Goal: Information Seeking & Learning: Learn about a topic

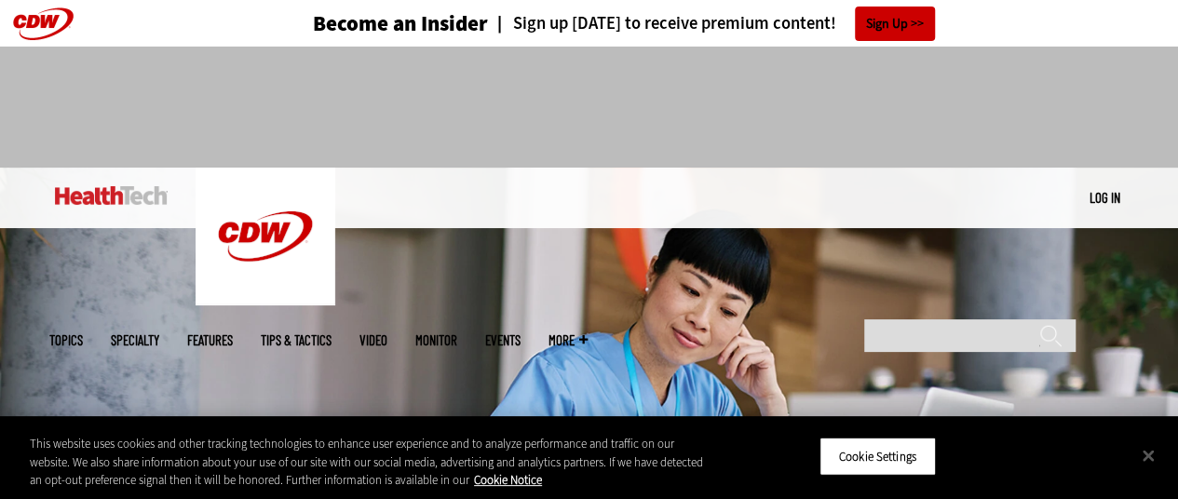
scroll to position [559, 0]
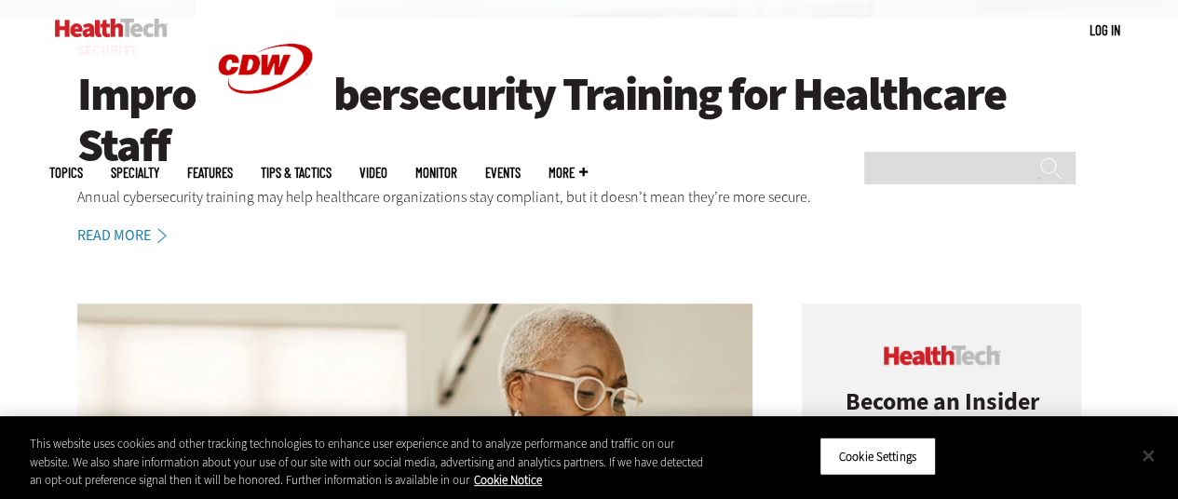
click at [1154, 459] on button "Close" at bounding box center [1148, 455] width 41 height 41
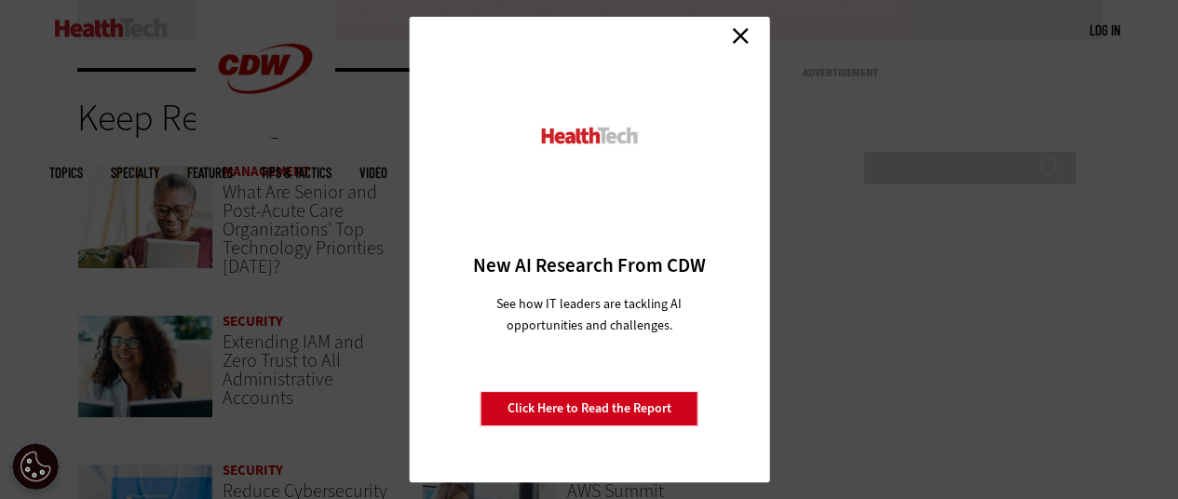
scroll to position [3820, 0]
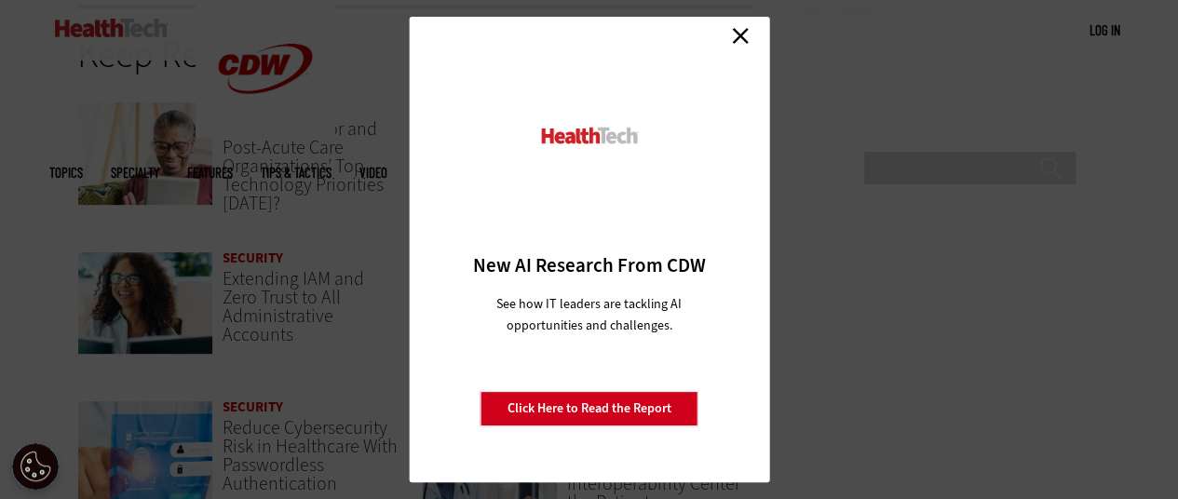
click at [740, 36] on link "Close" at bounding box center [741, 35] width 28 height 28
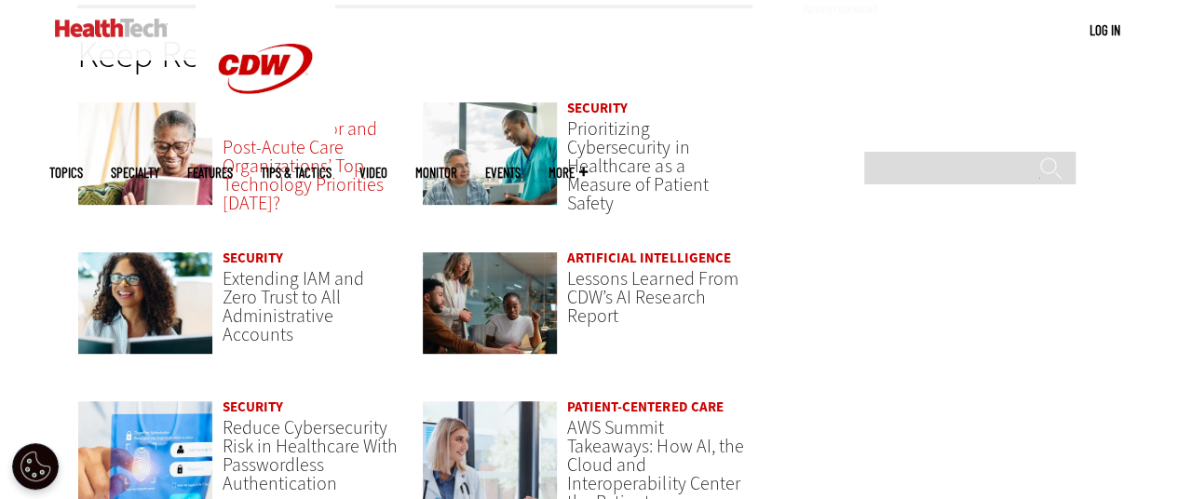
click at [325, 180] on span "What Are Senior and Post-Acute Care Organizations’ Top Technology Priorities [D…" at bounding box center [303, 166] width 161 height 100
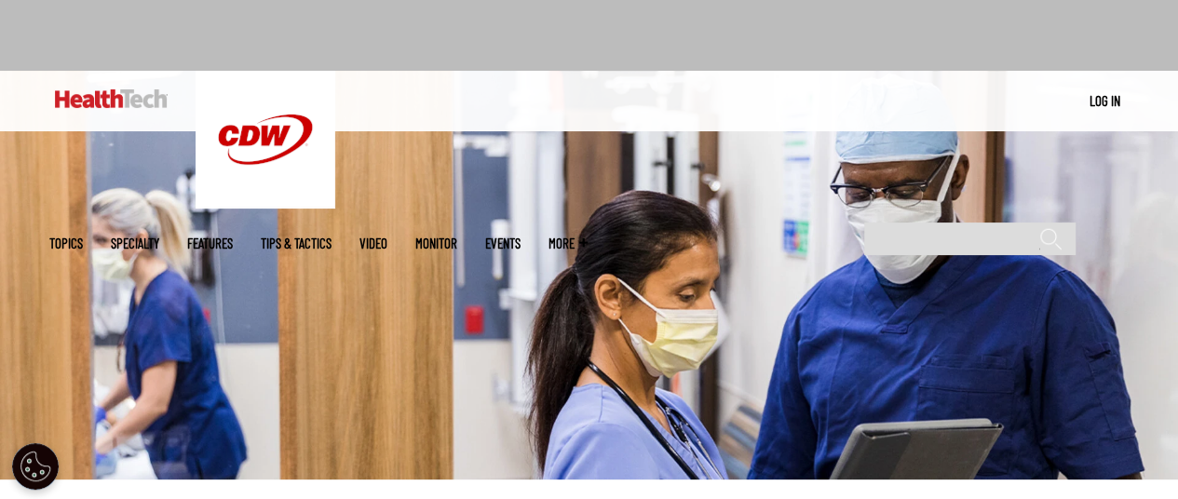
scroll to position [559, 0]
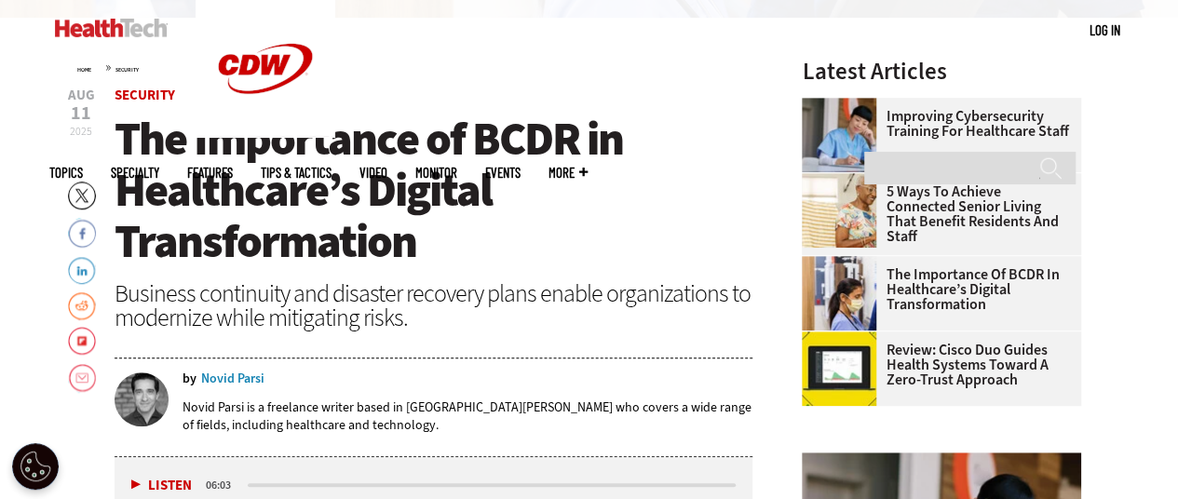
click at [238, 373] on div "Novid Parsi" at bounding box center [232, 379] width 63 height 13
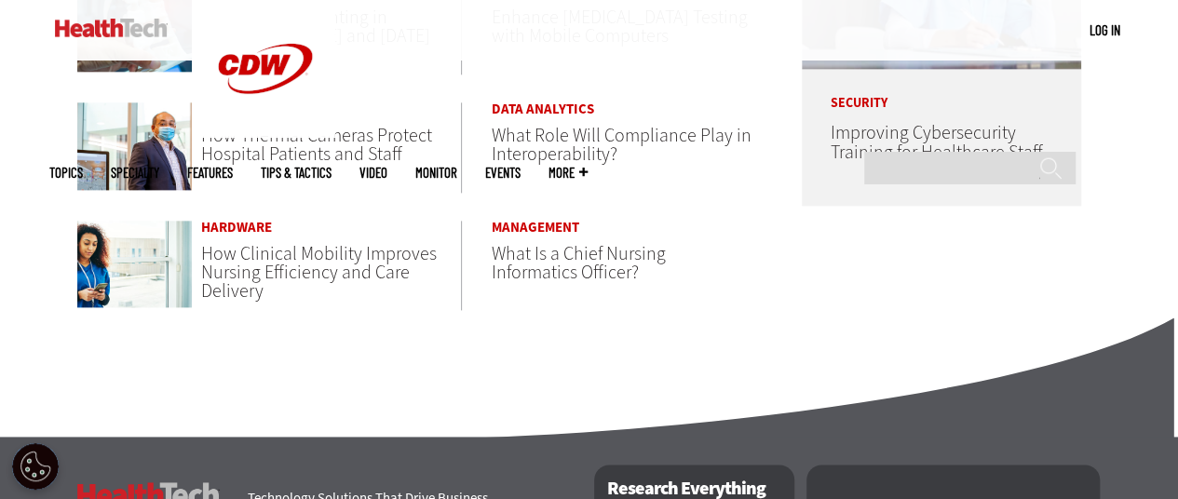
scroll to position [1397, 0]
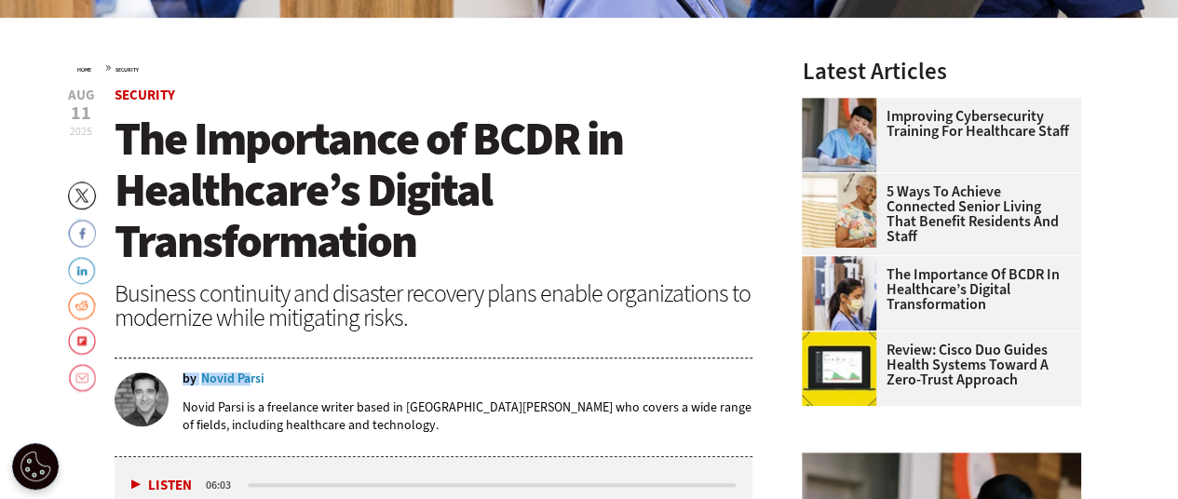
drag, startPoint x: 290, startPoint y: 379, endPoint x: 250, endPoint y: 383, distance: 40.2
click at [250, 383] on div "by Novid Parsi" at bounding box center [468, 379] width 571 height 13
click at [298, 377] on div "by Novid Parsi" at bounding box center [468, 379] width 571 height 13
click at [237, 379] on div "by Novid Parsi" at bounding box center [468, 379] width 571 height 13
click at [298, 379] on div "by Novid Parsi" at bounding box center [468, 379] width 571 height 13
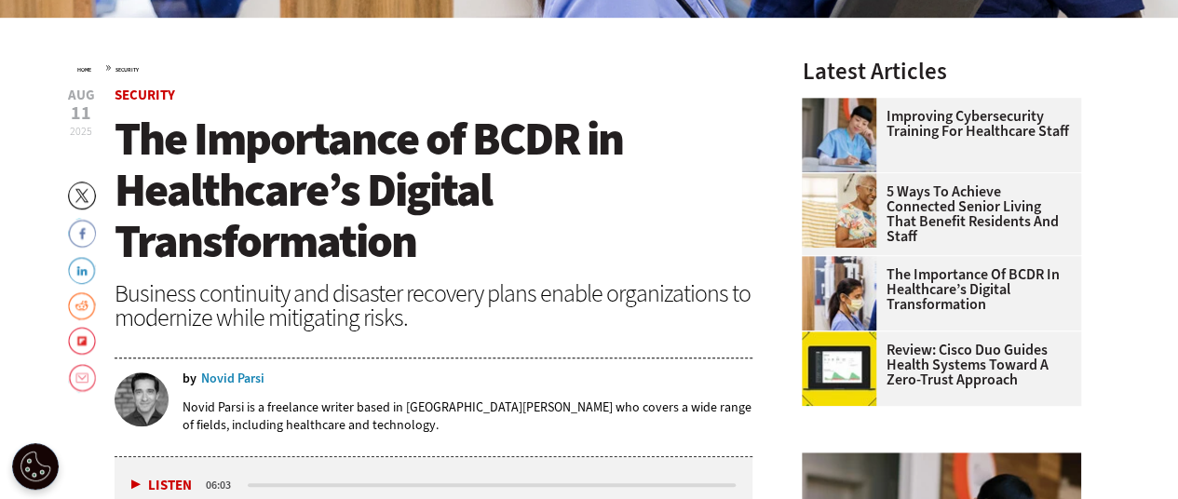
click at [266, 381] on div "by Novid Parsi" at bounding box center [468, 379] width 571 height 13
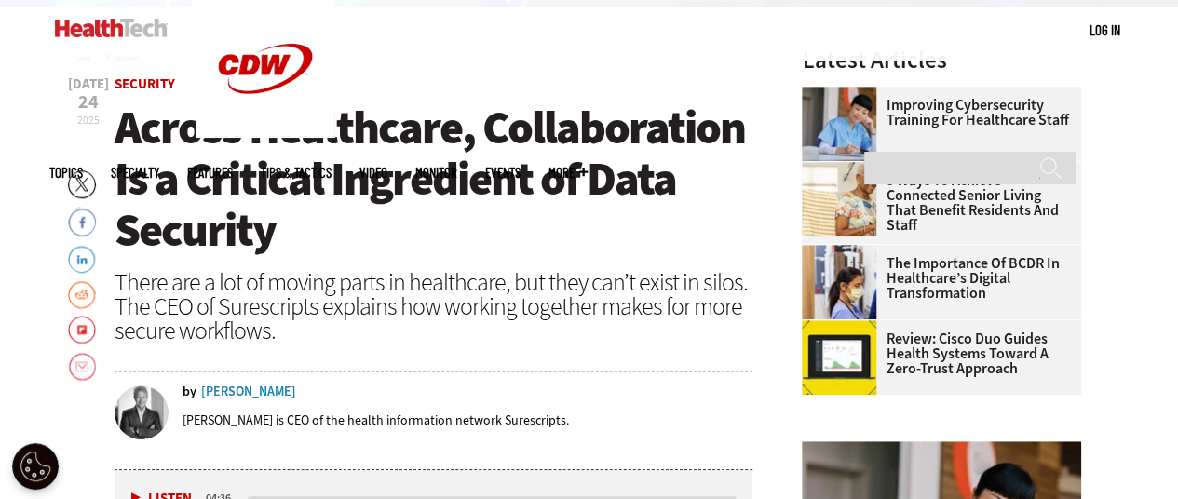
scroll to position [745, 0]
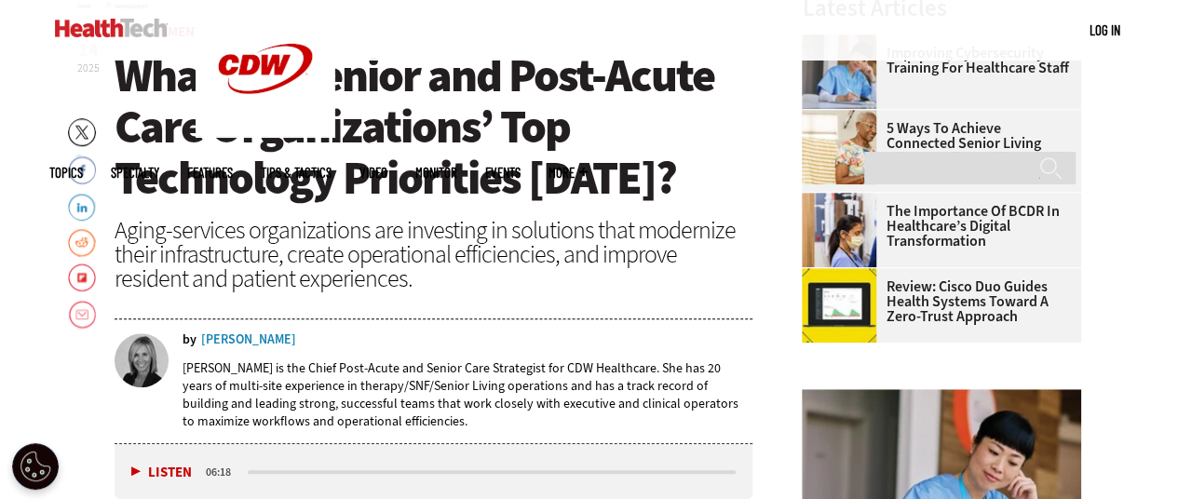
scroll to position [652, 0]
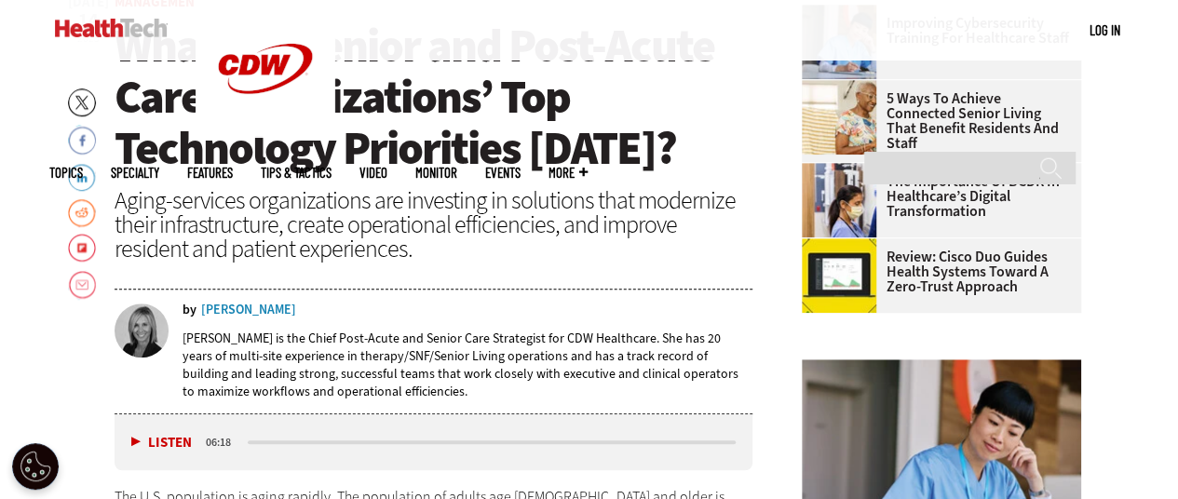
click at [131, 23] on img at bounding box center [111, 28] width 113 height 19
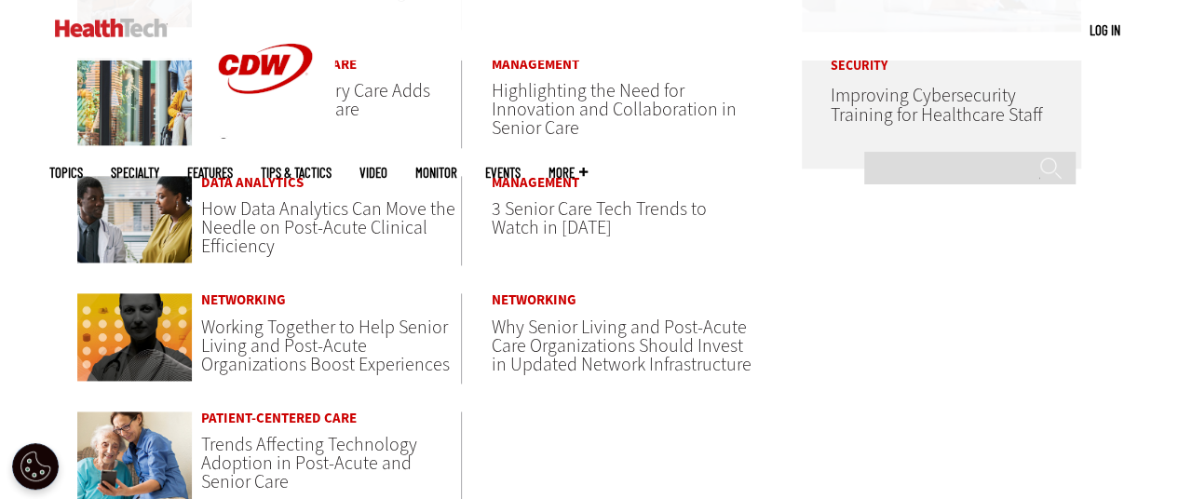
scroll to position [1397, 0]
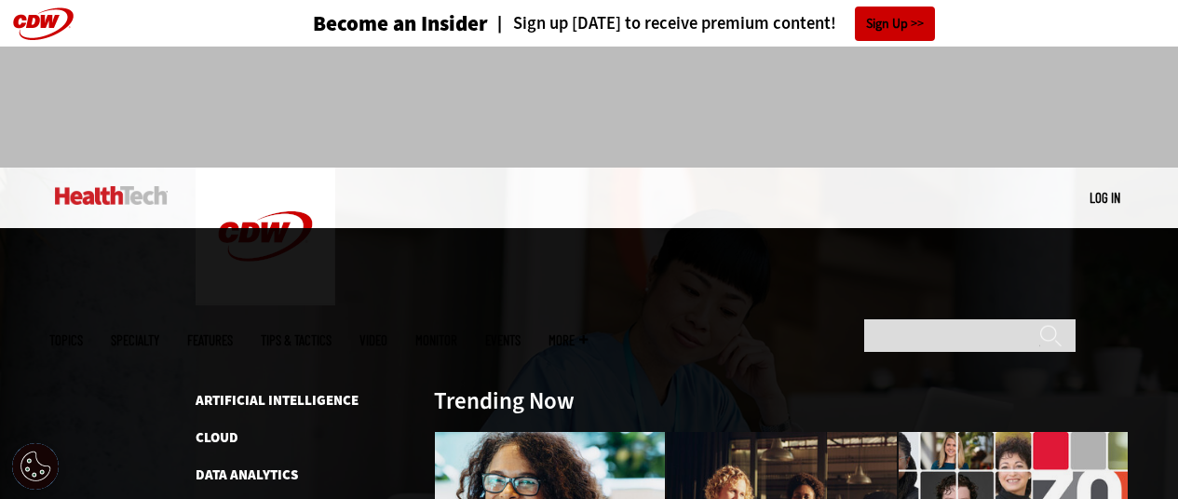
click at [83, 334] on span "Topics" at bounding box center [66, 341] width 34 height 14
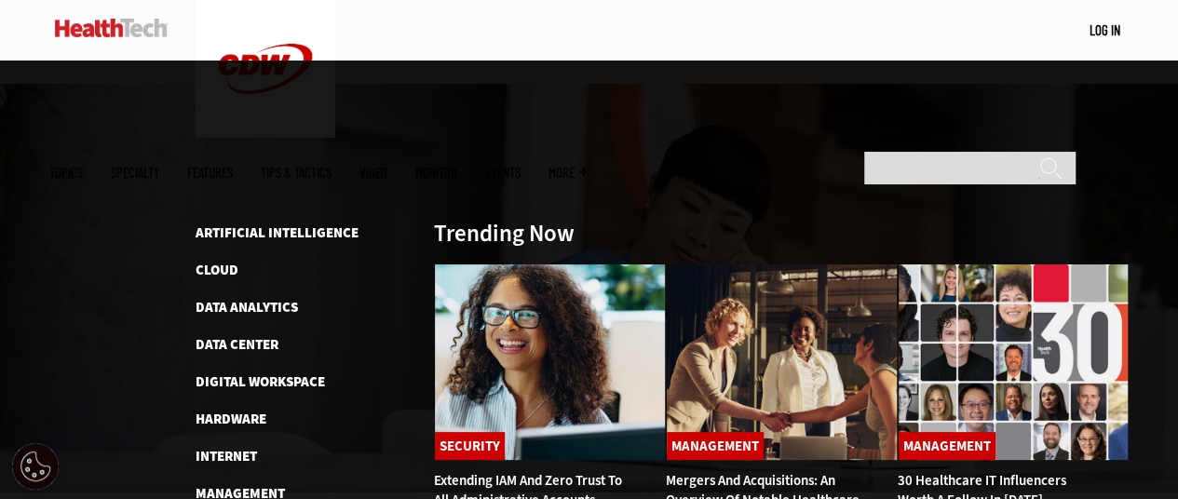
scroll to position [186, 0]
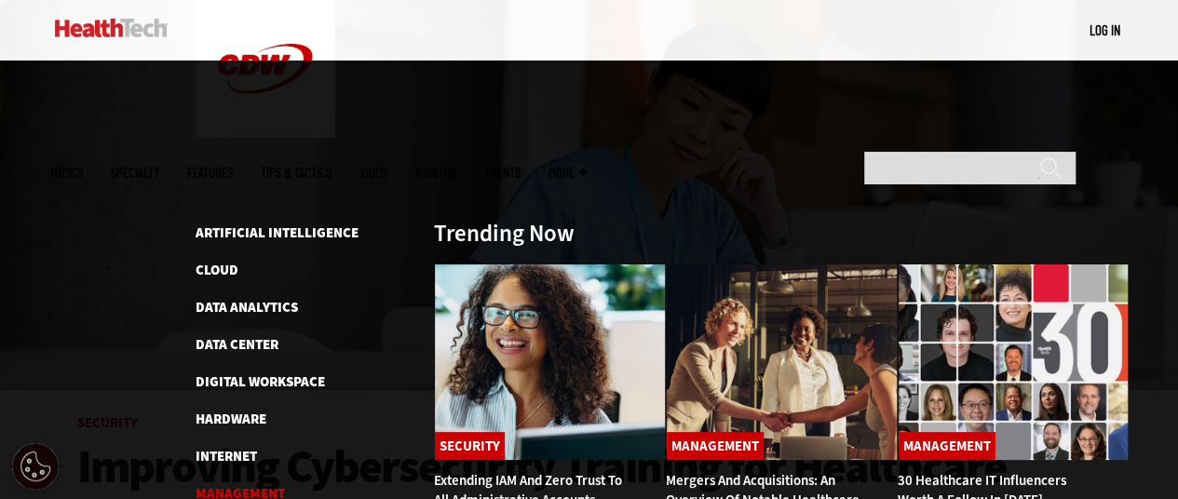
click at [224, 484] on link "Management" at bounding box center [240, 493] width 89 height 19
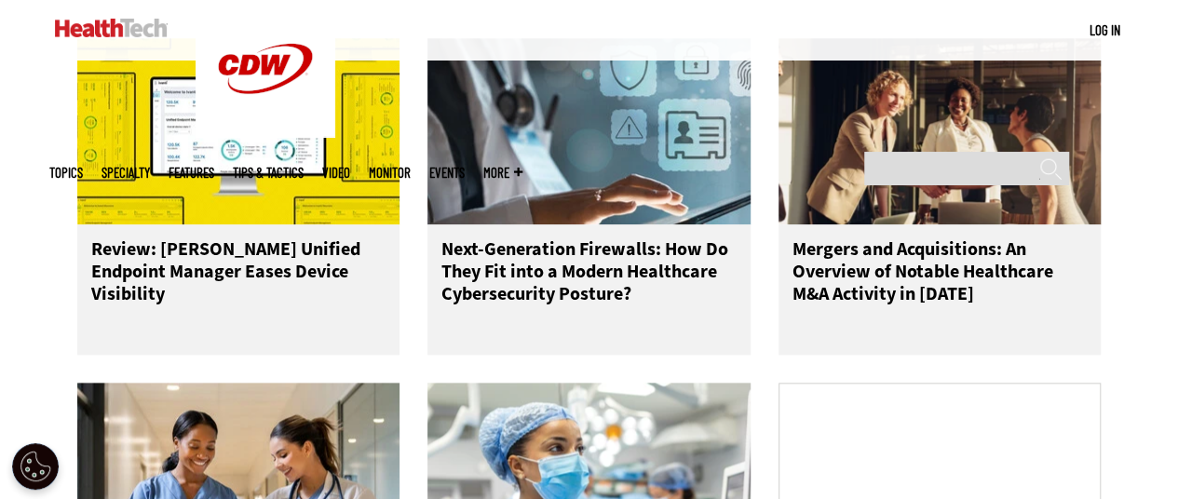
scroll to position [1025, 0]
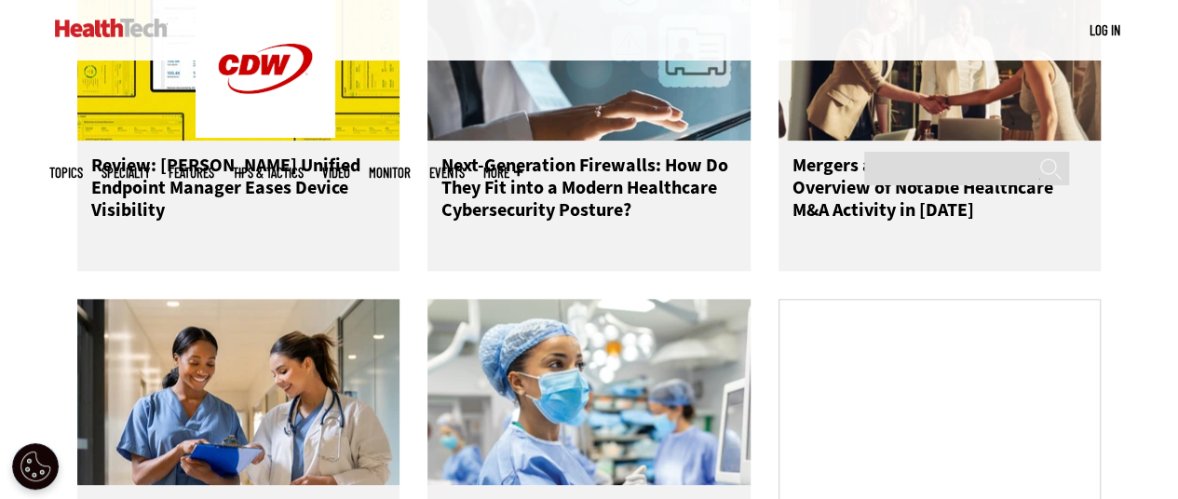
drag, startPoint x: 241, startPoint y: 198, endPoint x: 1120, endPoint y: 206, distance: 878.5
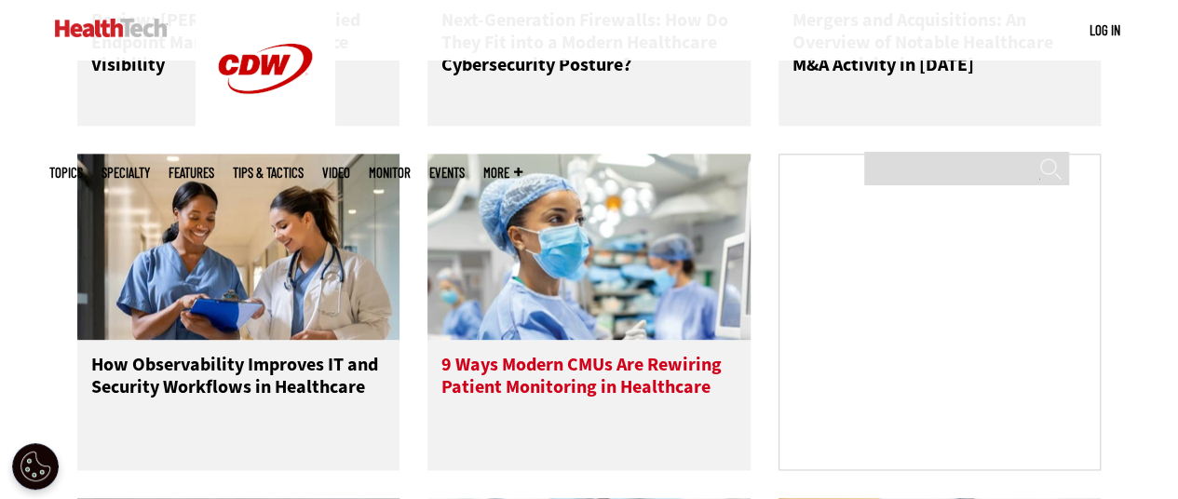
scroll to position [1304, 0]
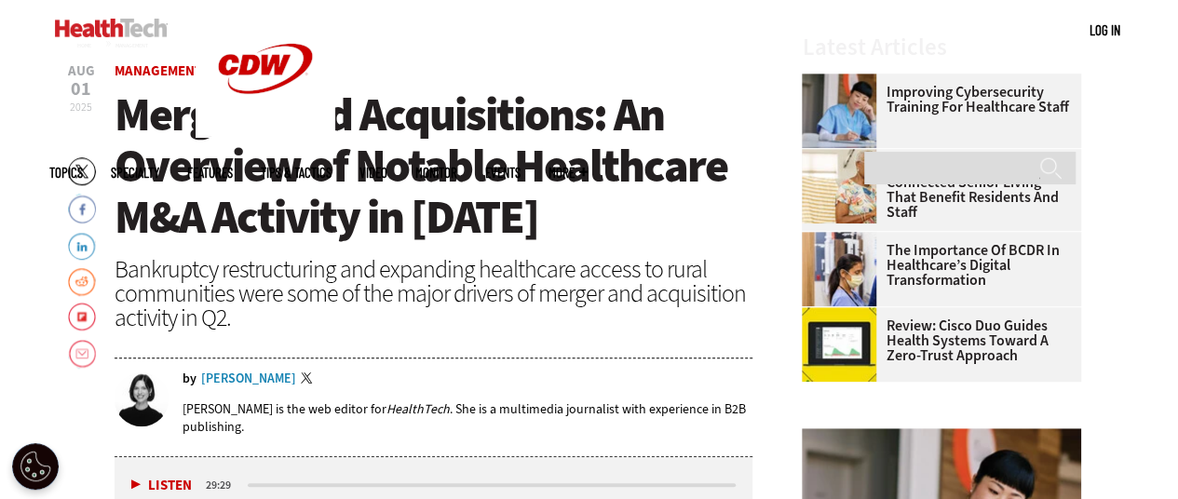
scroll to position [553, 0]
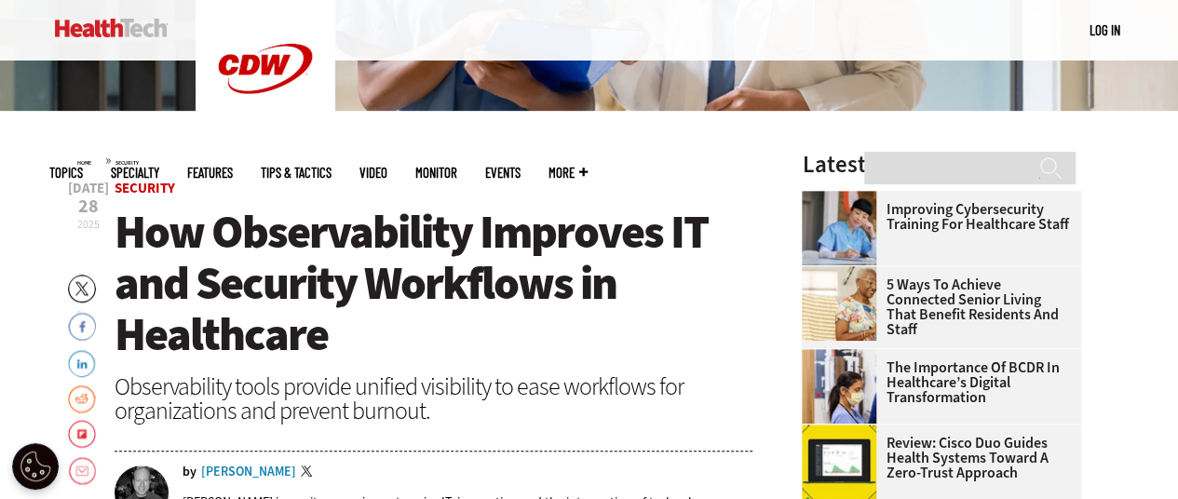
scroll to position [652, 0]
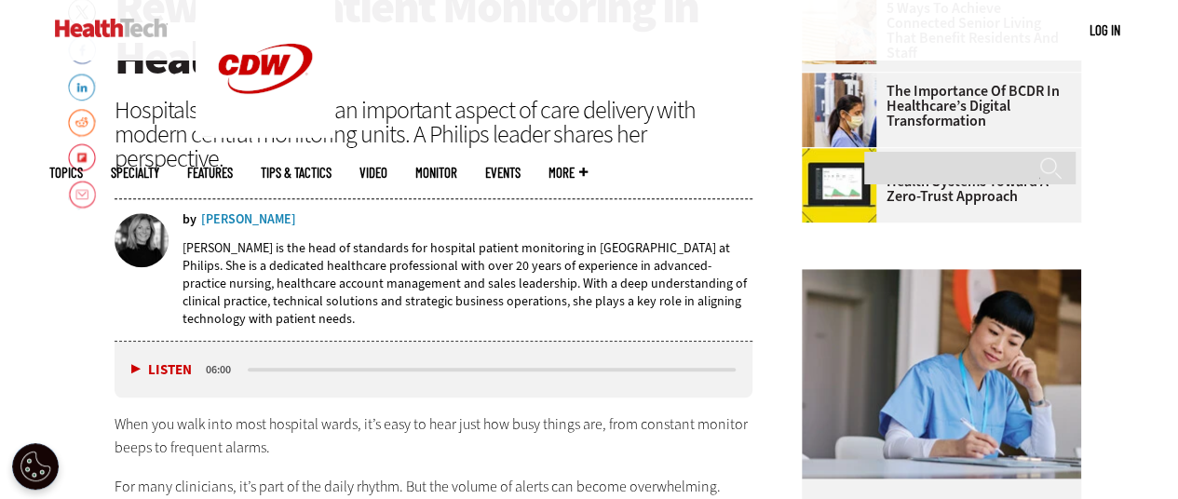
scroll to position [838, 0]
